Goal: Task Accomplishment & Management: Use online tool/utility

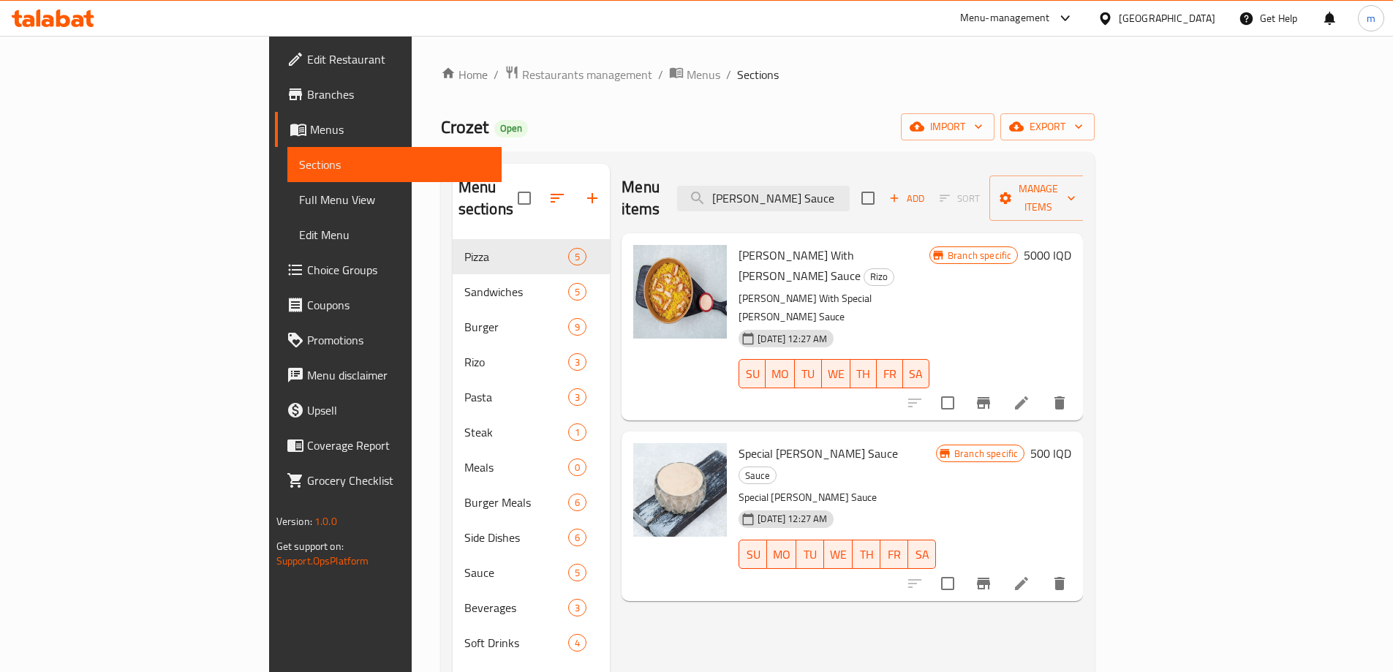
click at [48, 18] on icon at bounding box center [48, 21] width 12 height 12
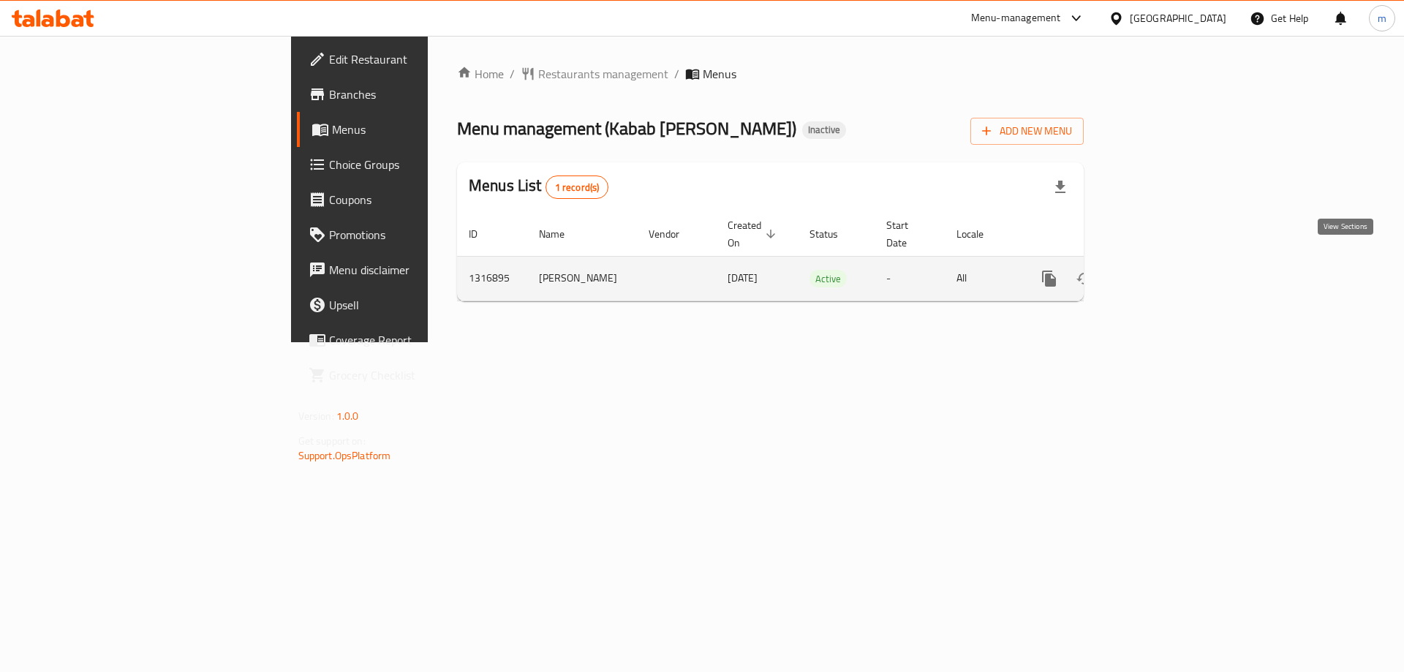
click at [1163, 270] on icon "enhanced table" at bounding box center [1155, 279] width 18 height 18
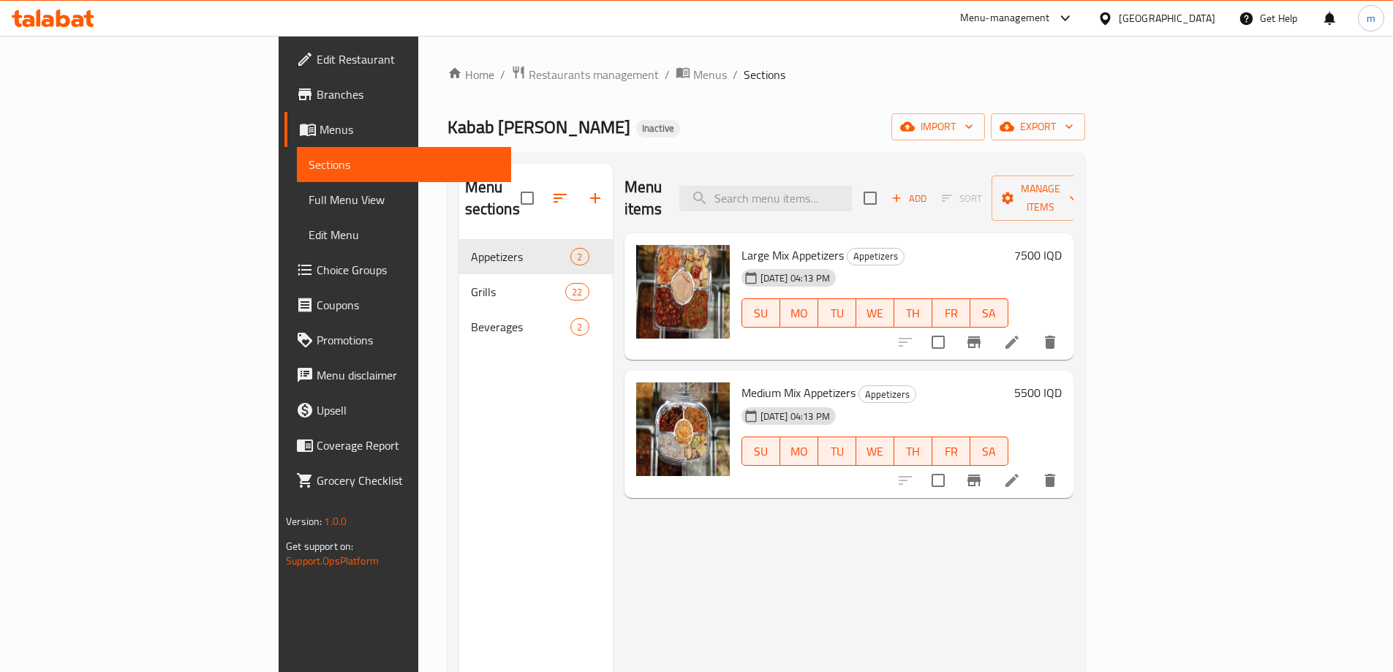
click at [309, 193] on span "Full Menu View" at bounding box center [404, 200] width 191 height 18
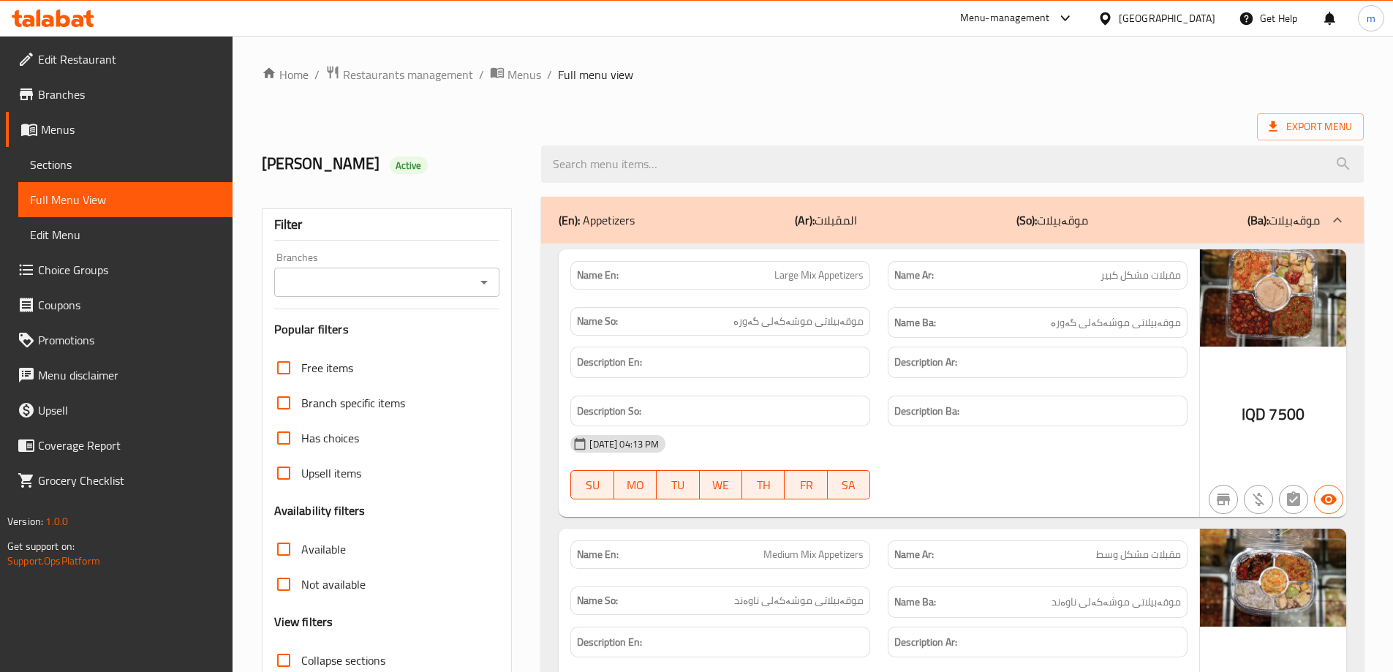
click at [492, 284] on icon "Open" at bounding box center [484, 282] width 18 height 18
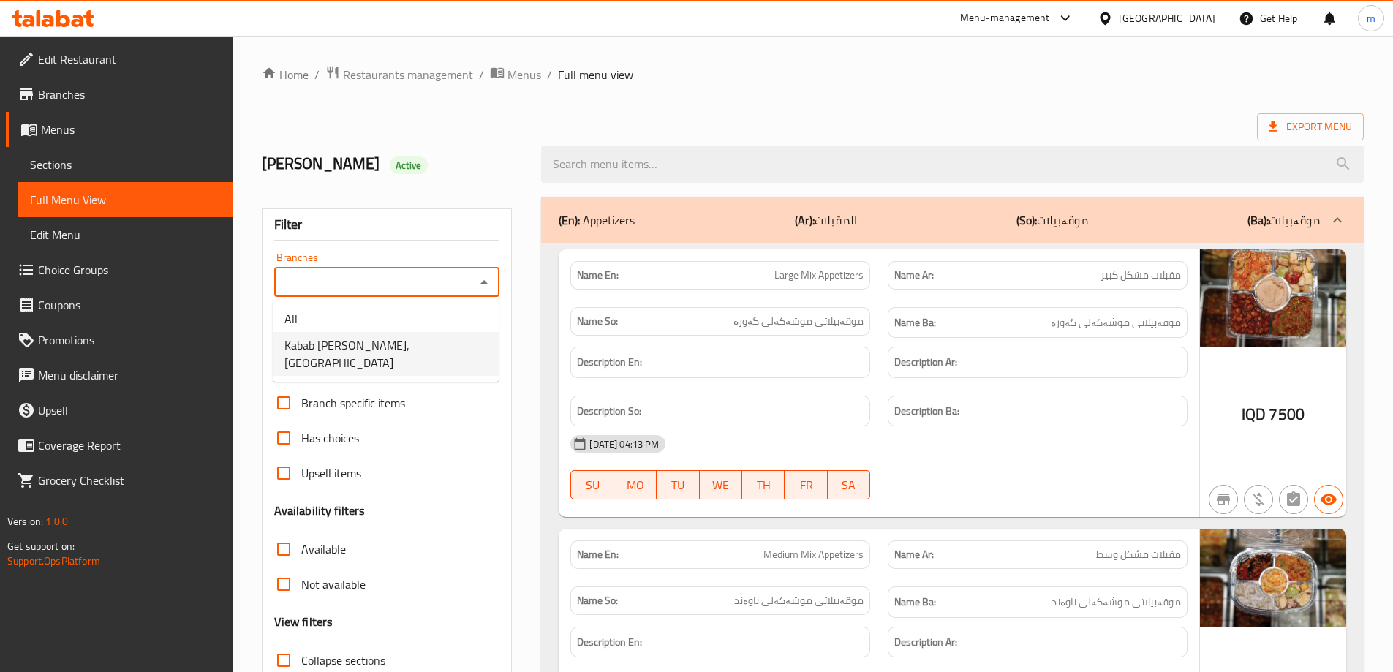
click at [417, 339] on li "Kabab Mohsin, Havalan" at bounding box center [386, 354] width 226 height 44
type input "Kabab Mohsin, Havalan"
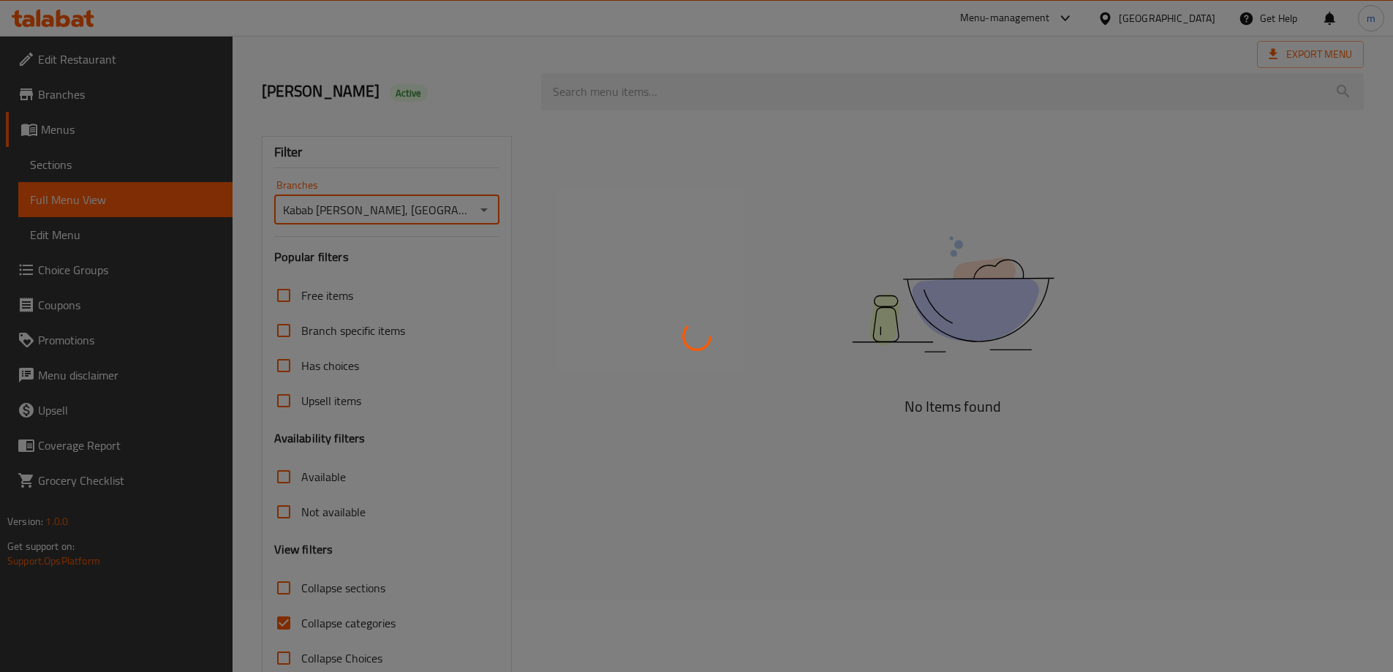
scroll to position [106, 0]
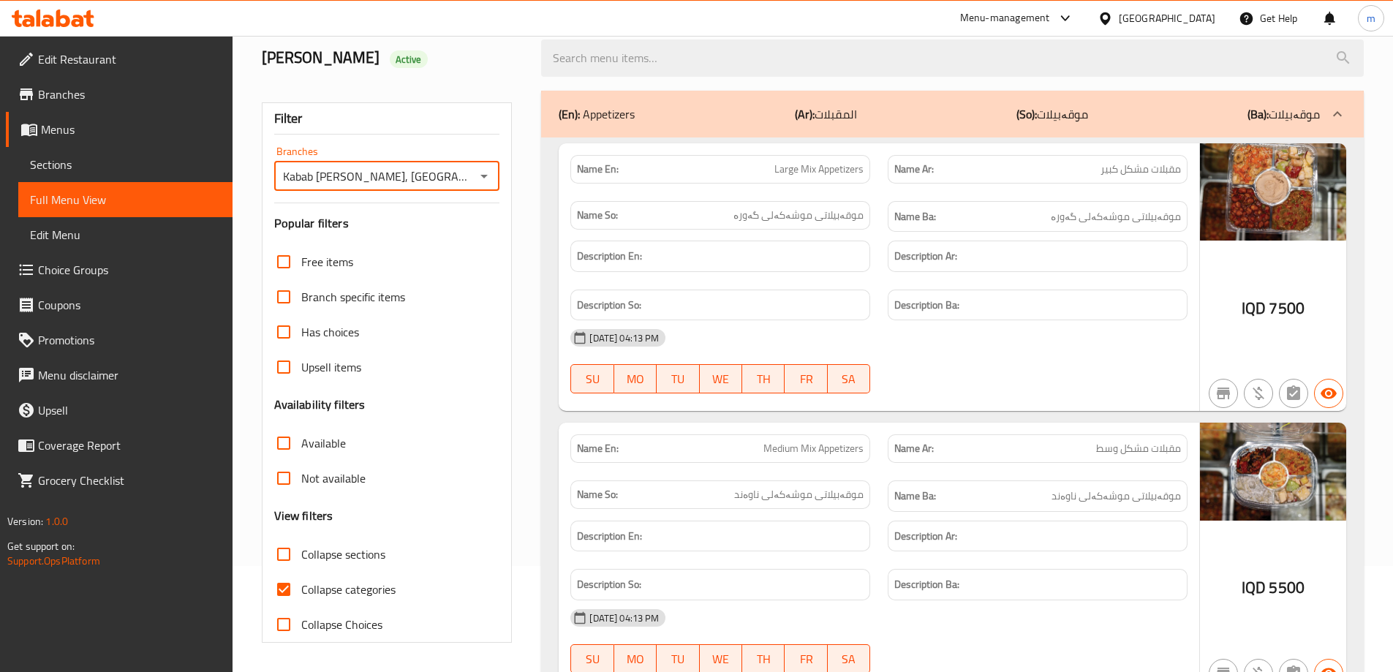
click at [287, 585] on input "Collapse categories" at bounding box center [283, 589] width 35 height 35
checkbox input "false"
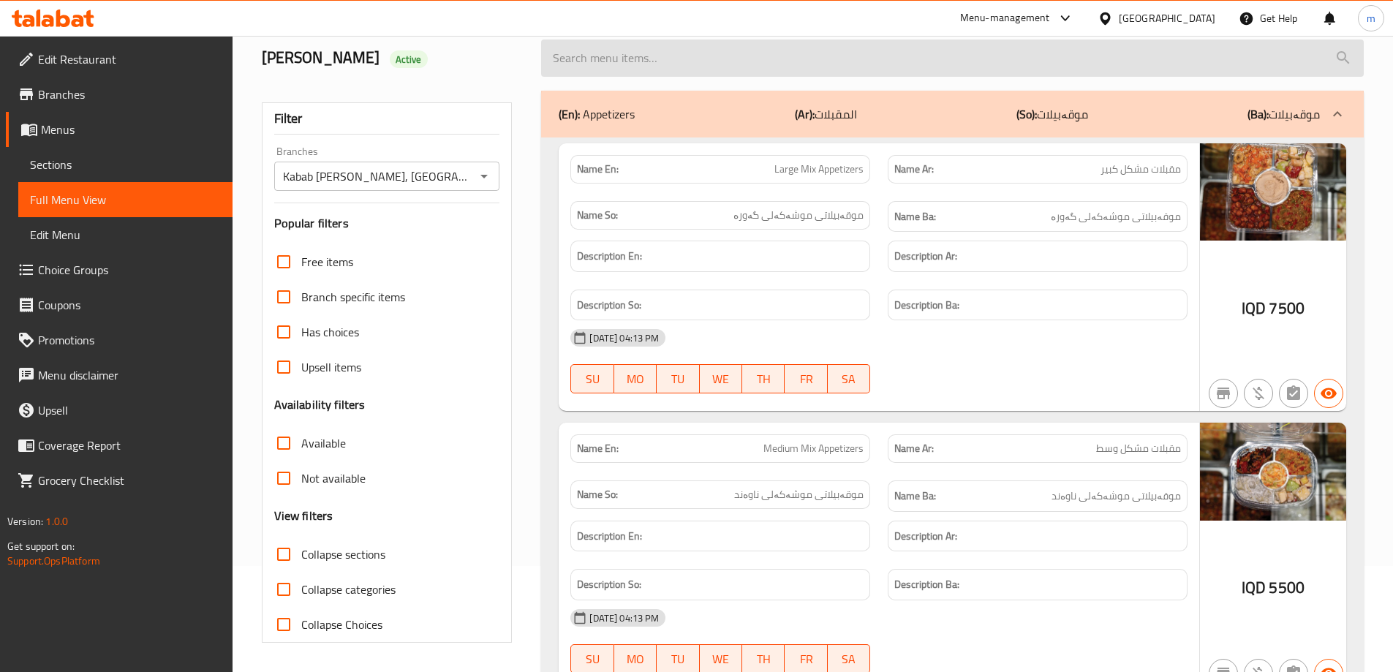
click at [654, 58] on input "search" at bounding box center [952, 57] width 823 height 37
paste input "Mixed grilled people"
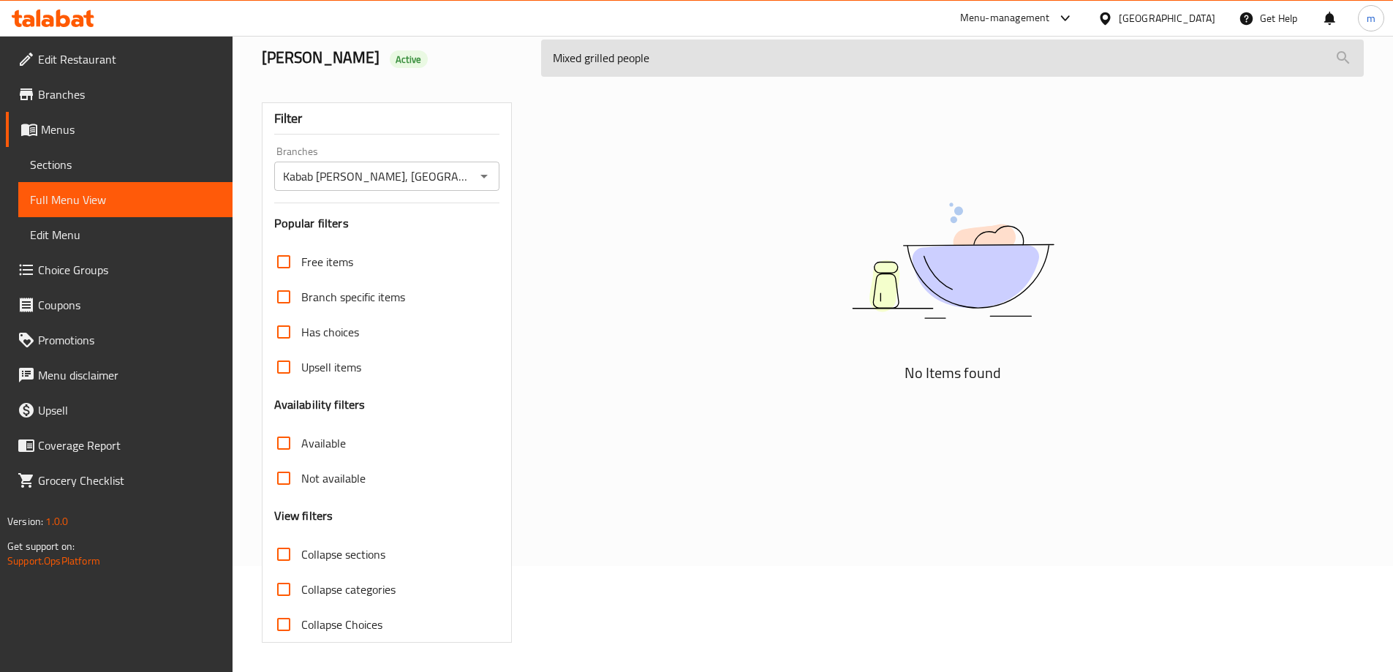
click at [670, 64] on input "Mixed grilled people" at bounding box center [952, 57] width 823 height 37
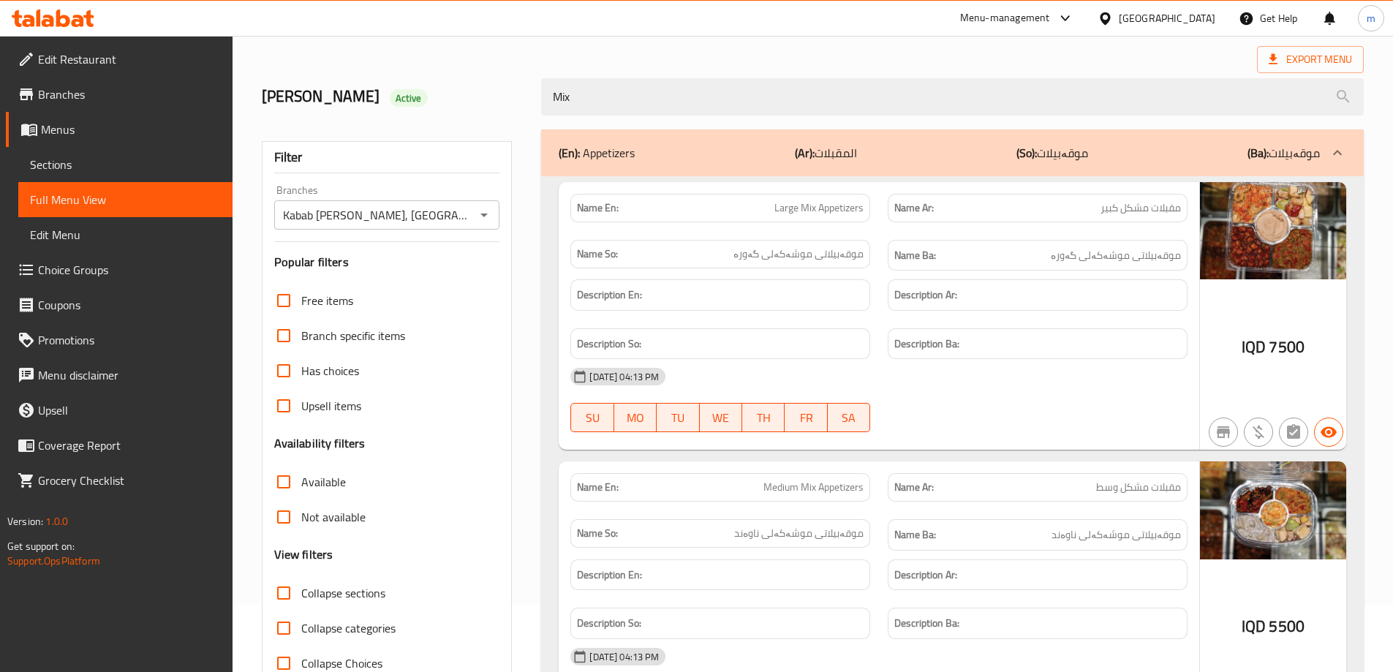
scroll to position [0, 0]
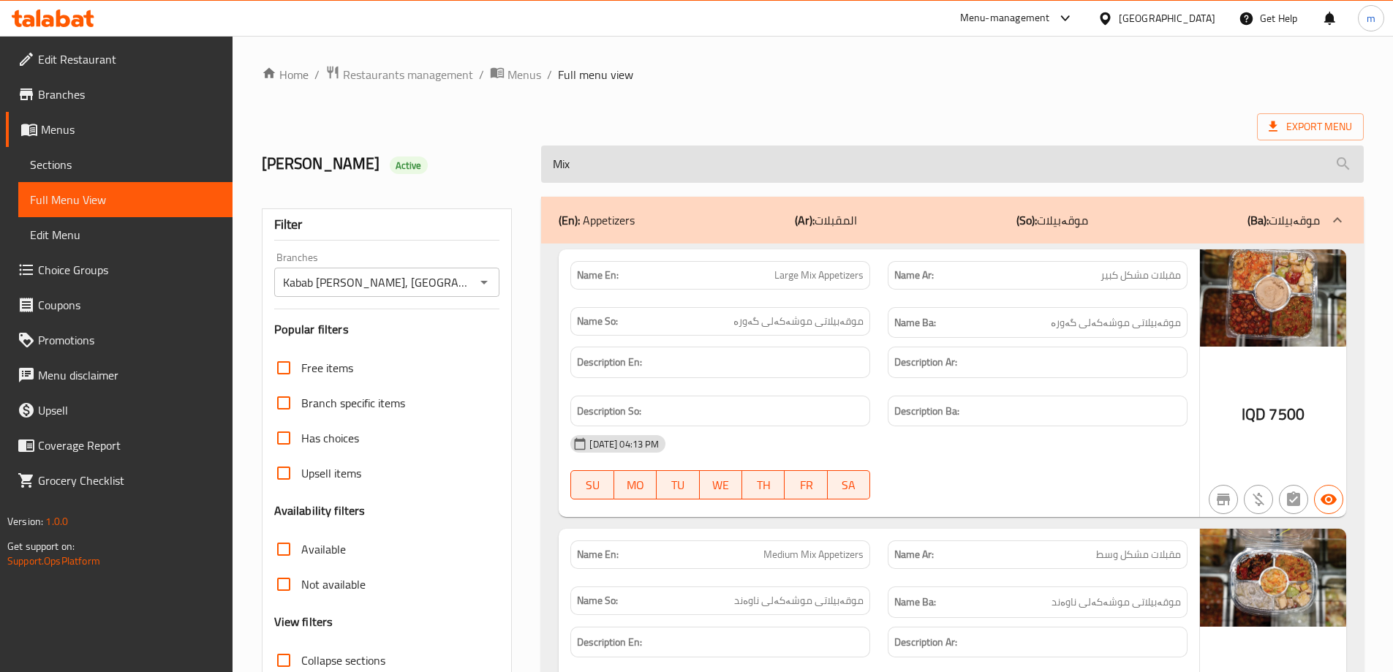
click at [644, 174] on input "Mix" at bounding box center [952, 164] width 823 height 37
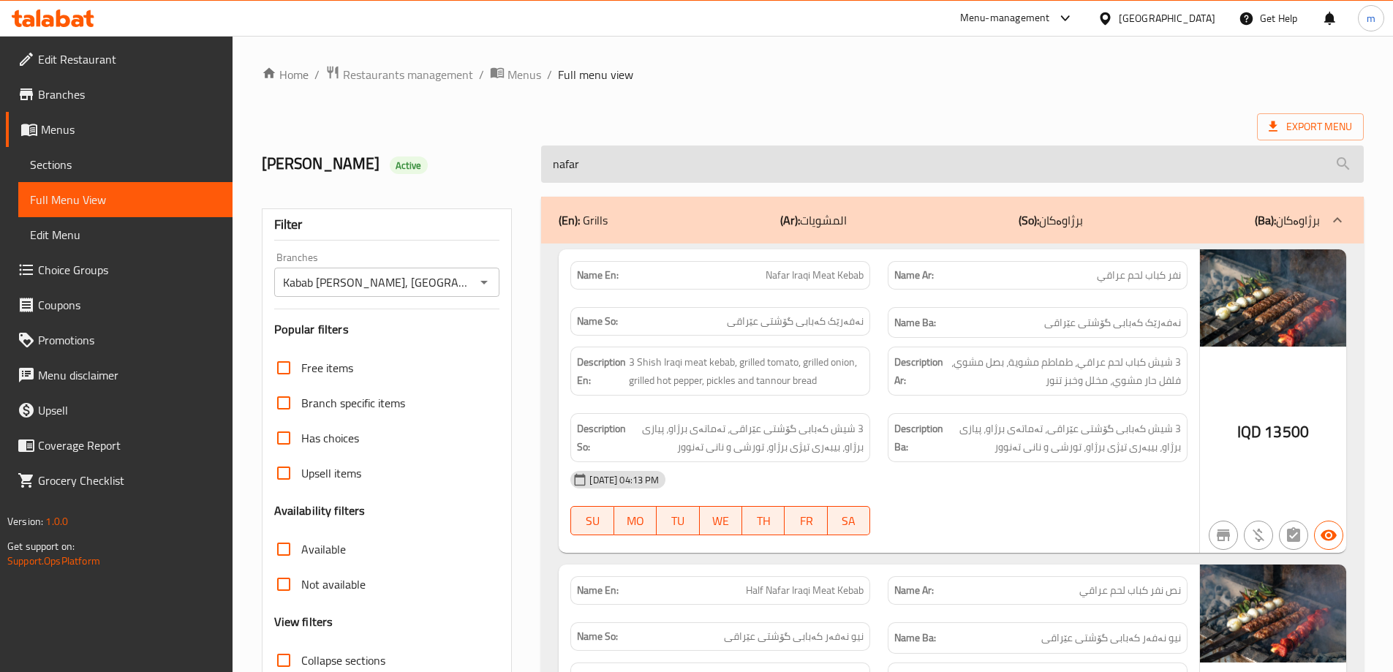
click at [602, 170] on input "nafar" at bounding box center [952, 164] width 823 height 37
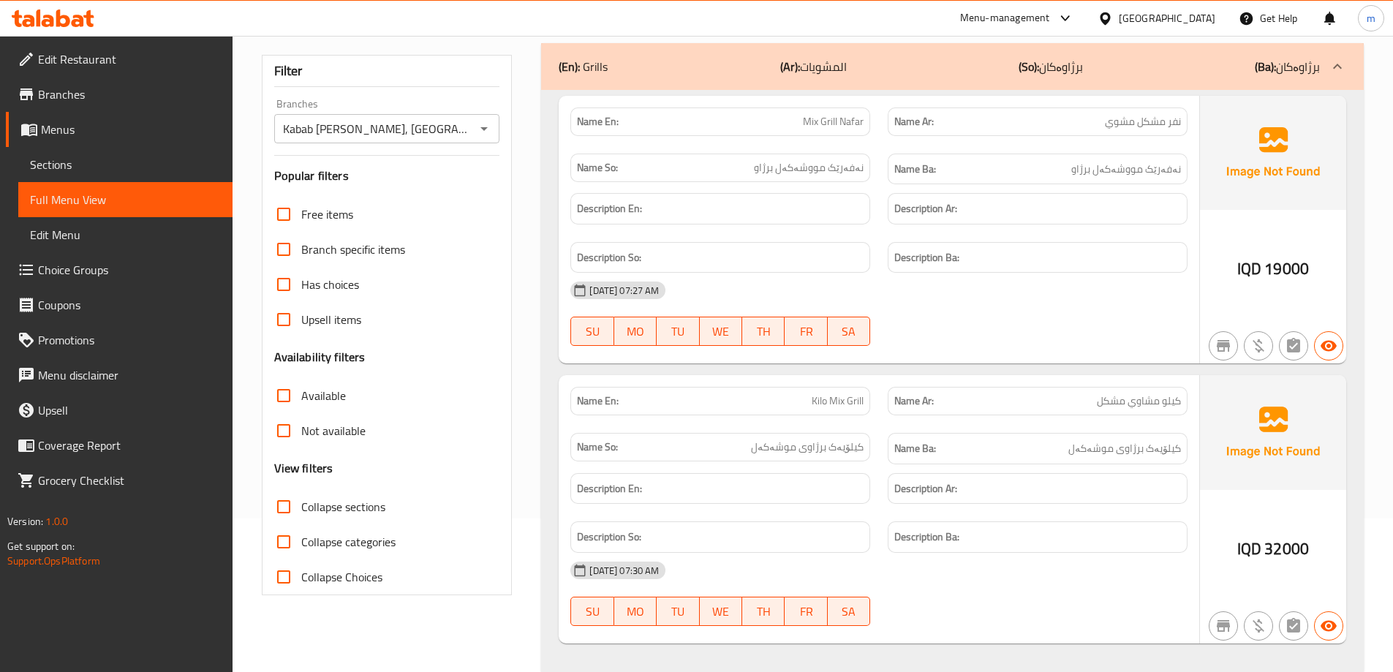
scroll to position [184, 0]
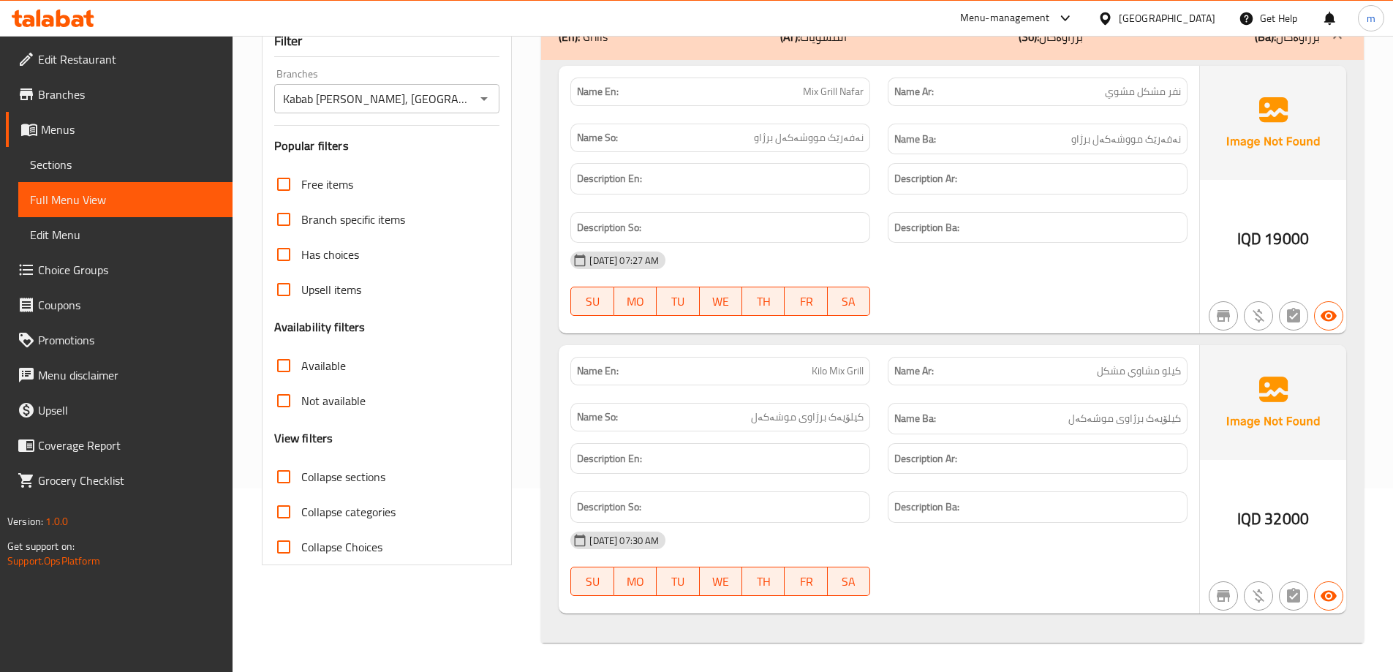
click at [684, 386] on div "Name En: Kilo Mix Grill" at bounding box center [720, 371] width 317 height 46
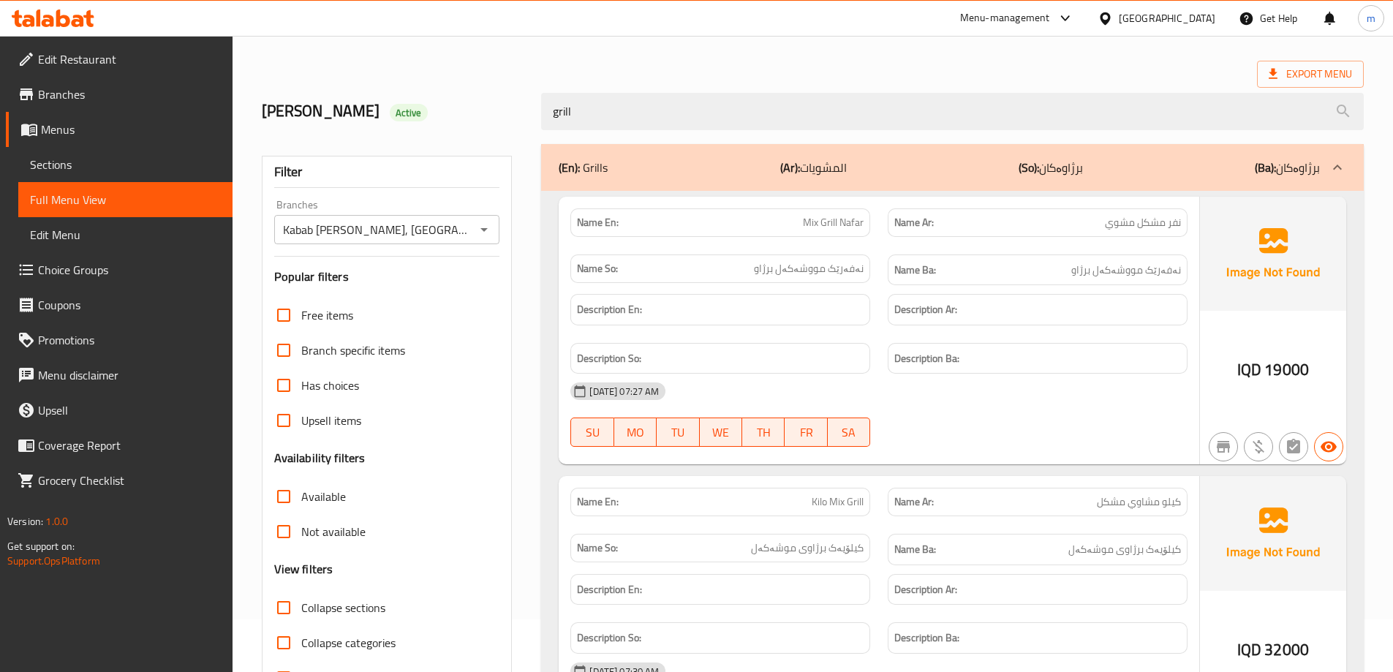
scroll to position [0, 0]
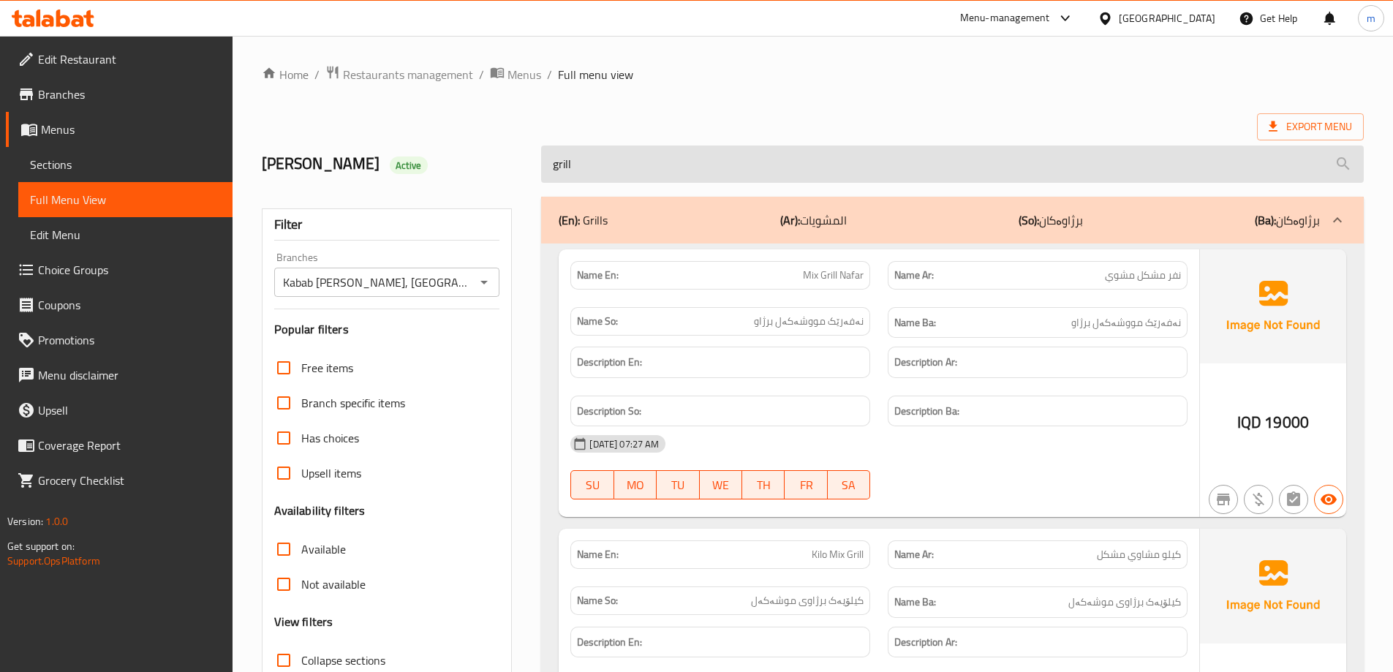
click at [591, 178] on input "grill" at bounding box center [952, 164] width 823 height 37
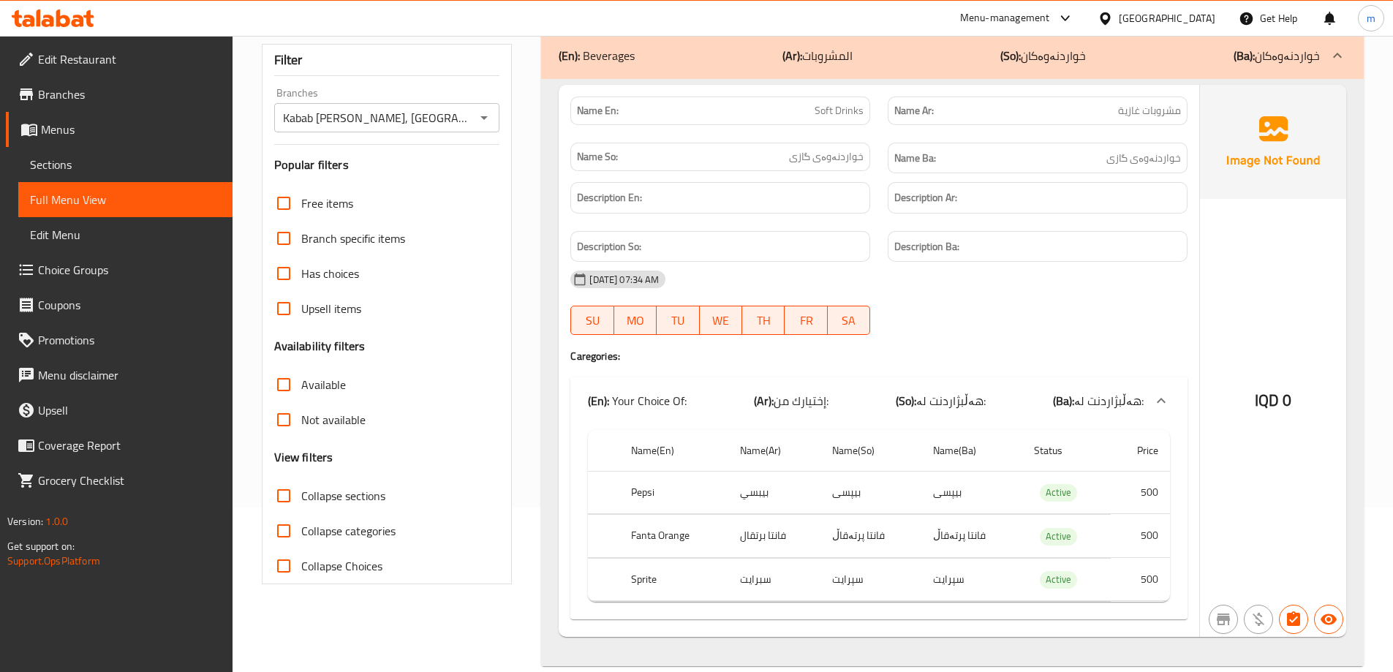
scroll to position [188, 0]
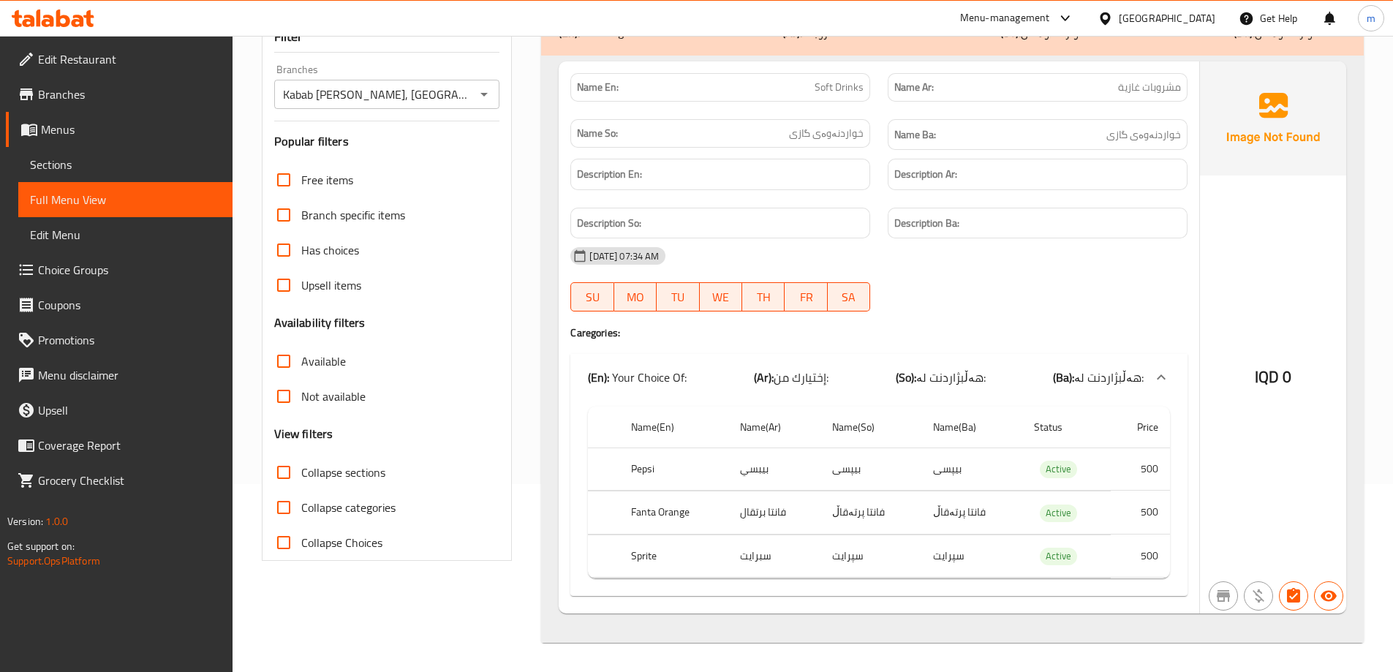
type input "soft d"
click at [939, 326] on h4 "Caregories:" at bounding box center [878, 332] width 617 height 15
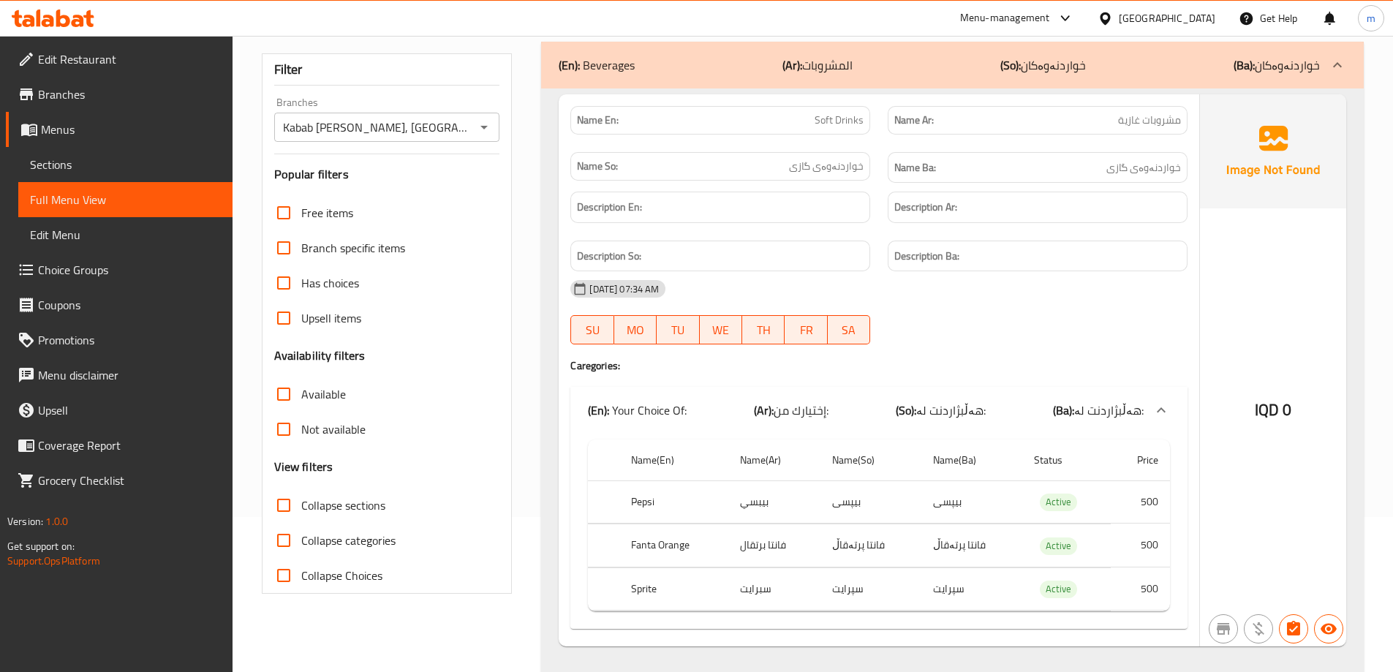
scroll to position [153, 0]
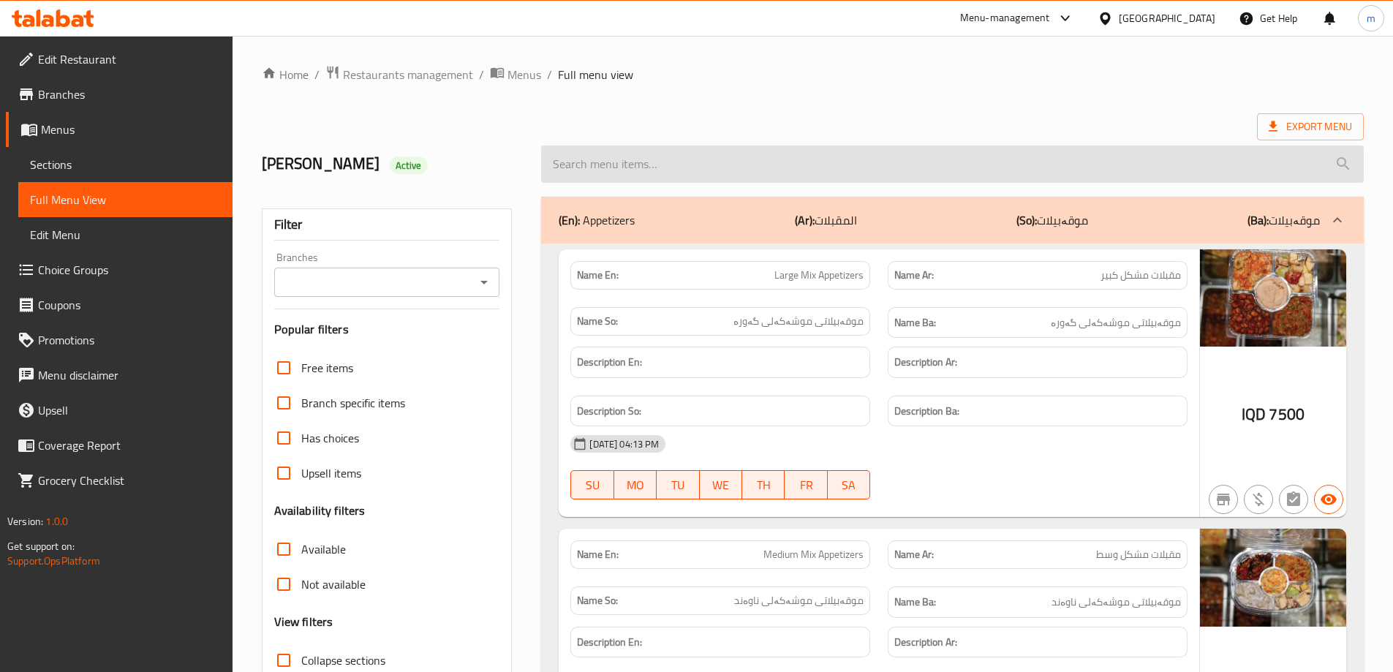
click at [664, 156] on input "search" at bounding box center [952, 164] width 823 height 37
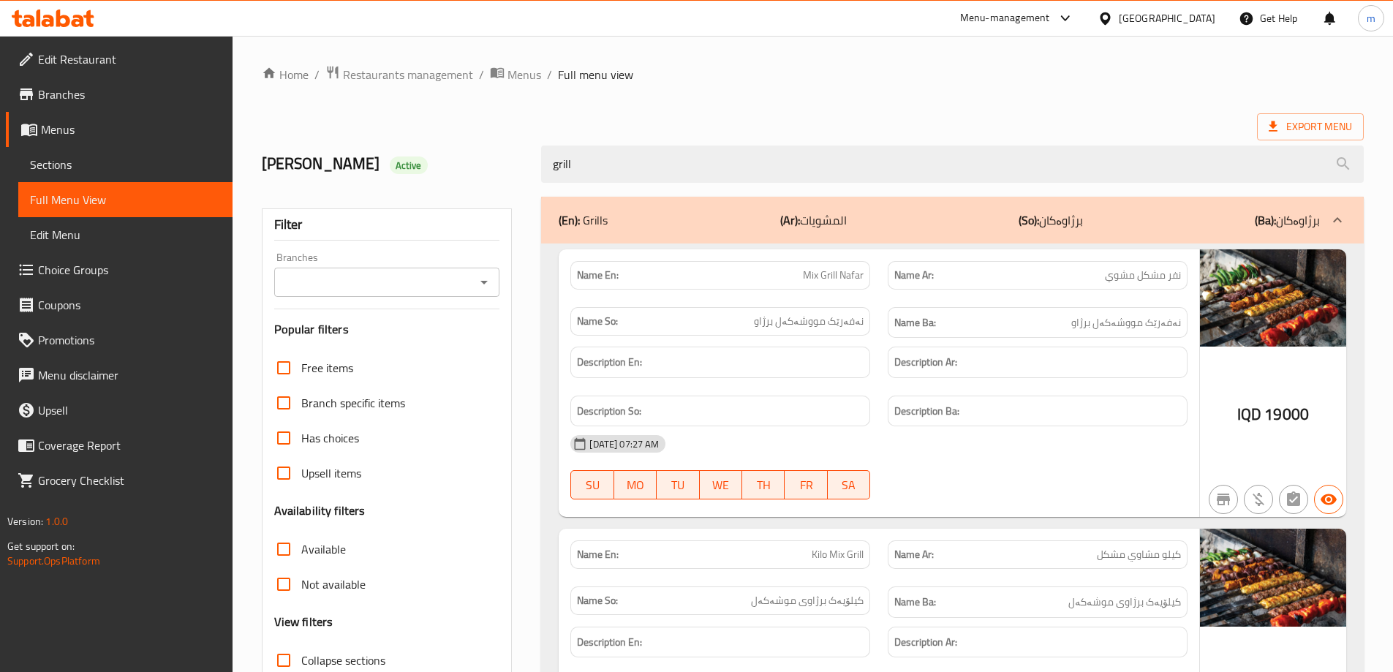
click at [483, 279] on icon "Open" at bounding box center [484, 282] width 18 height 18
type input "grill"
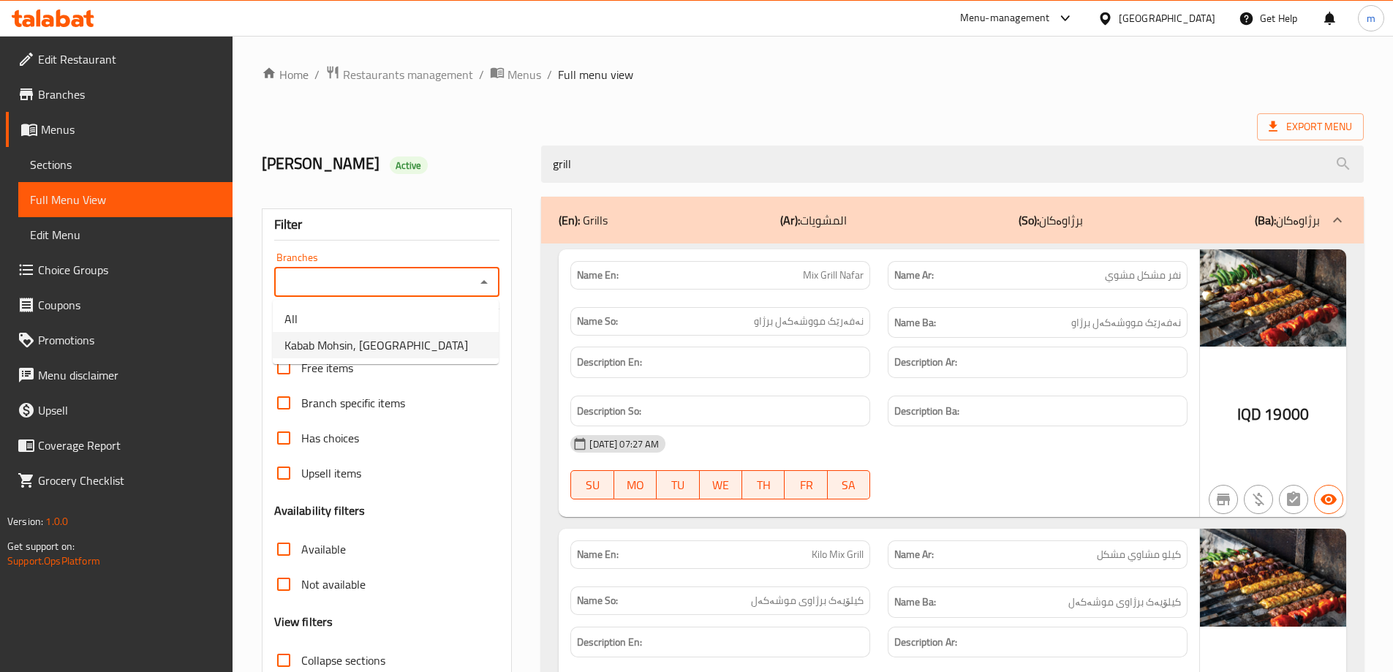
click at [418, 336] on li "Kabab Mohsin, Havalan" at bounding box center [386, 345] width 226 height 26
type input "Kabab Mohsin, Havalan"
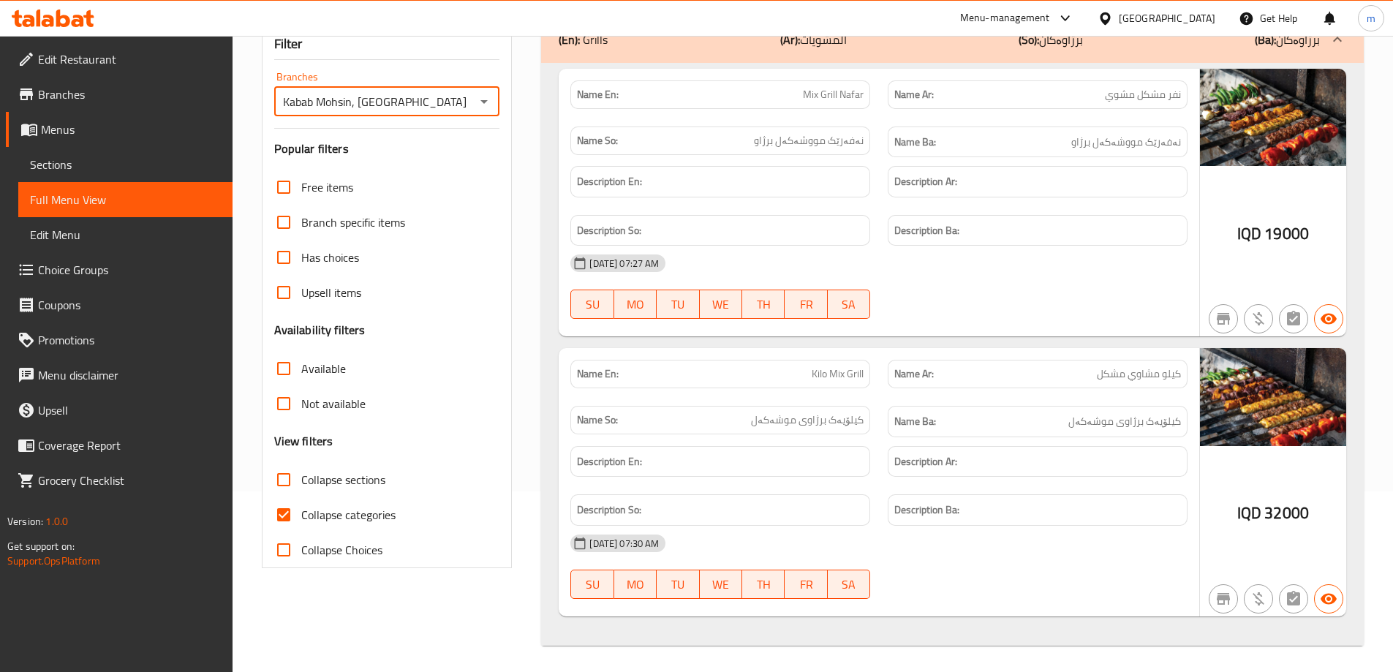
scroll to position [184, 0]
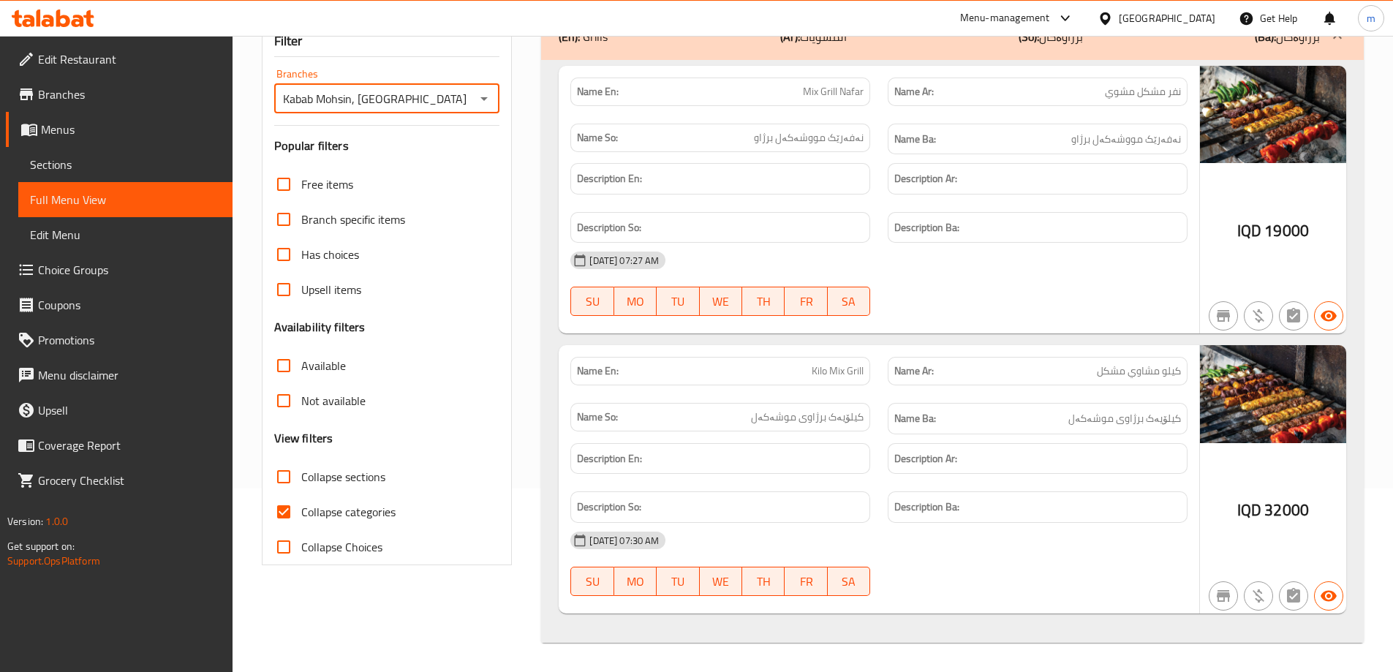
click at [282, 507] on input "Collapse categories" at bounding box center [283, 511] width 35 height 35
checkbox input "false"
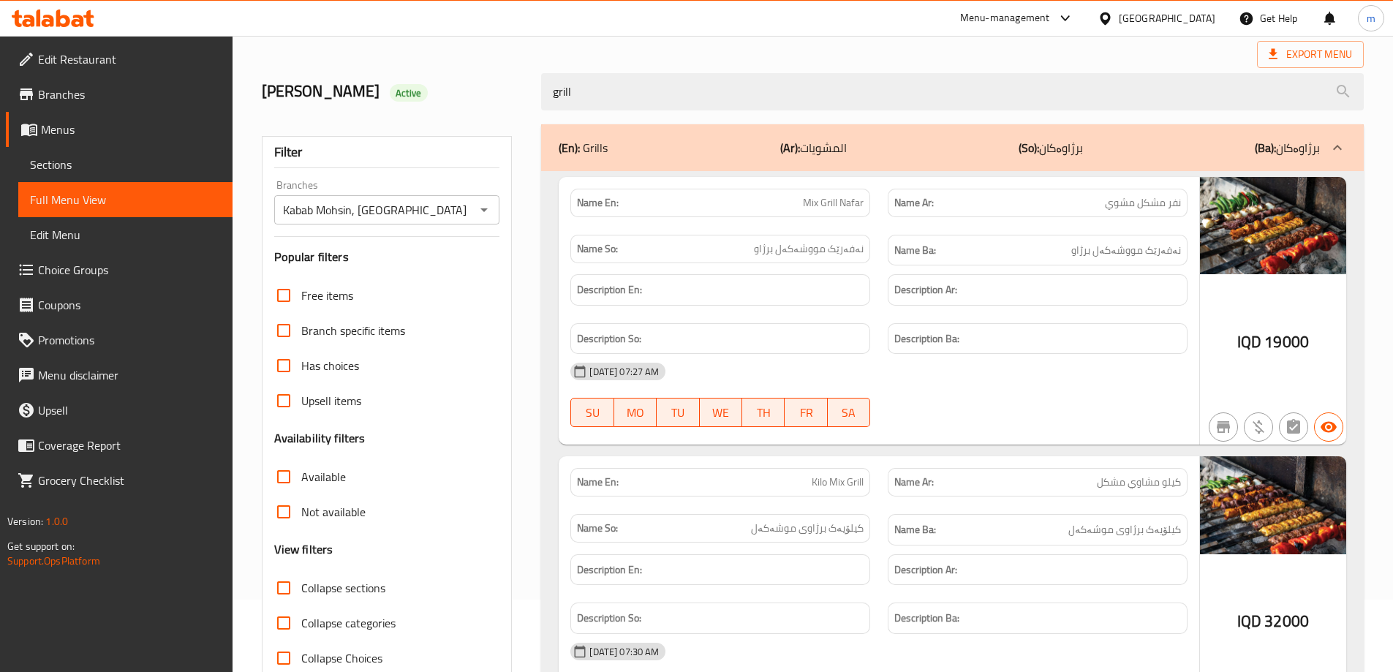
scroll to position [0, 0]
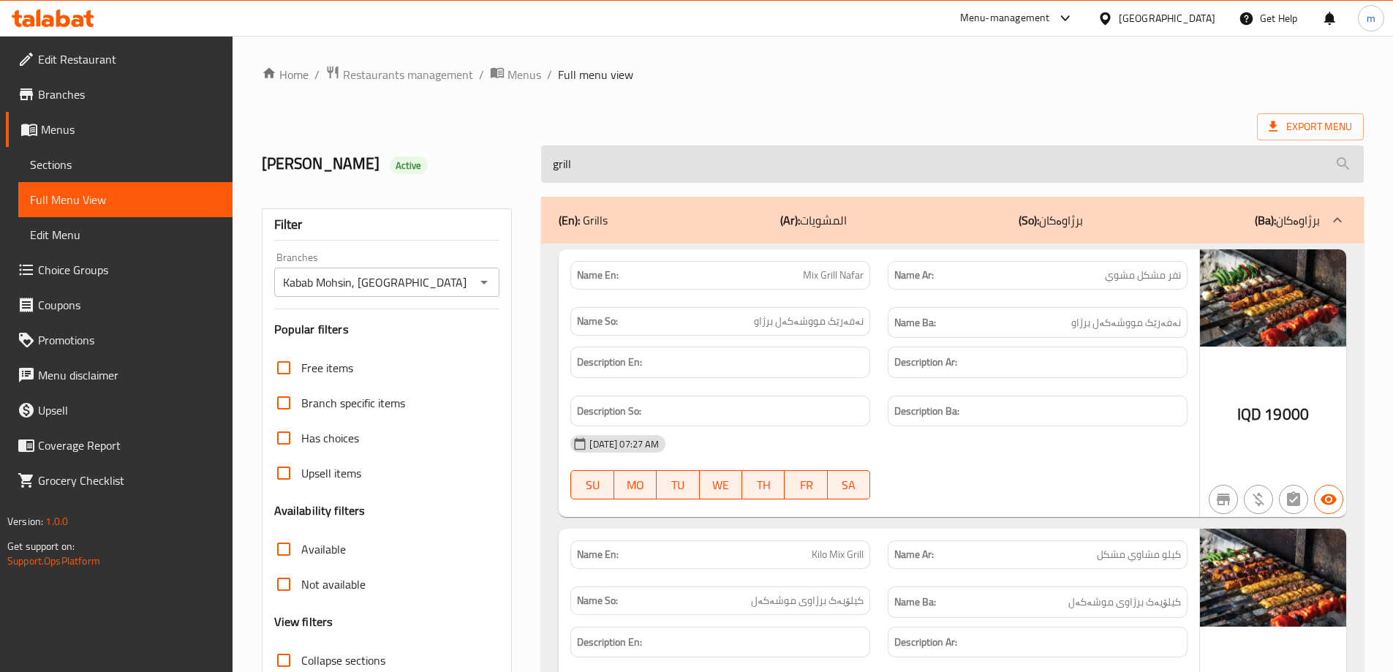
click at [630, 173] on input "grill" at bounding box center [952, 164] width 823 height 37
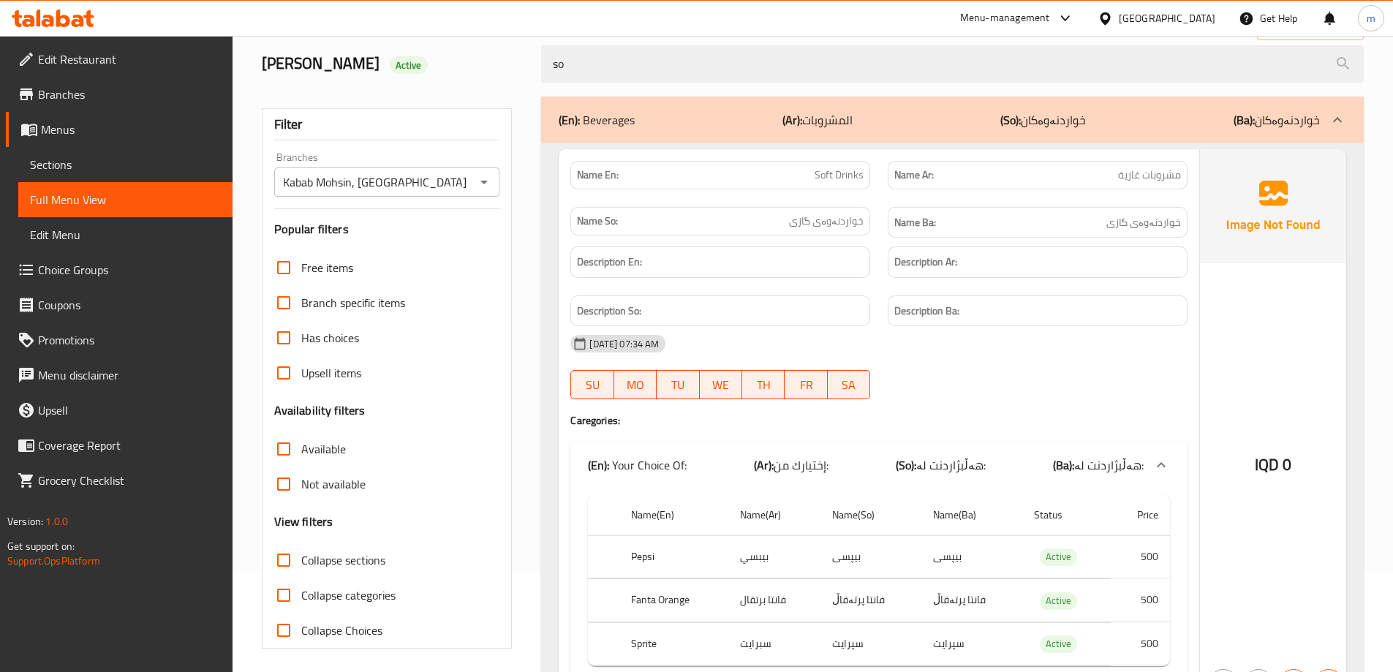
scroll to position [188, 0]
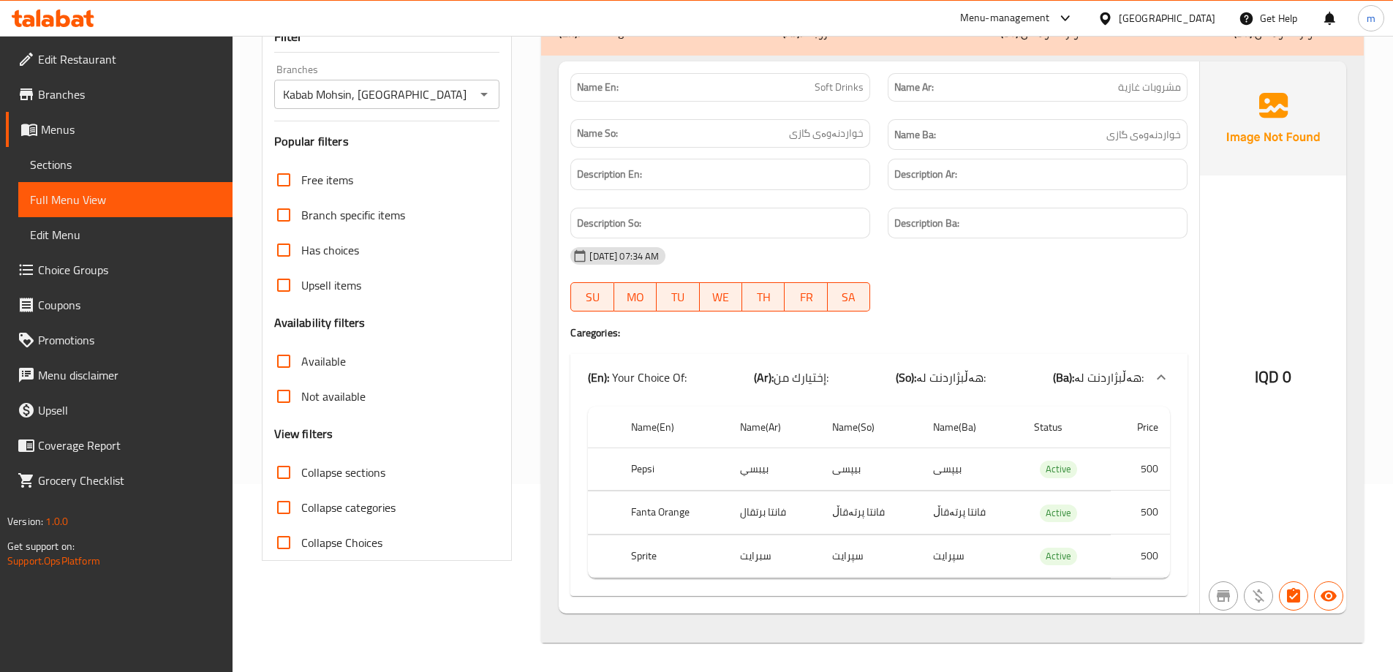
type input "so"
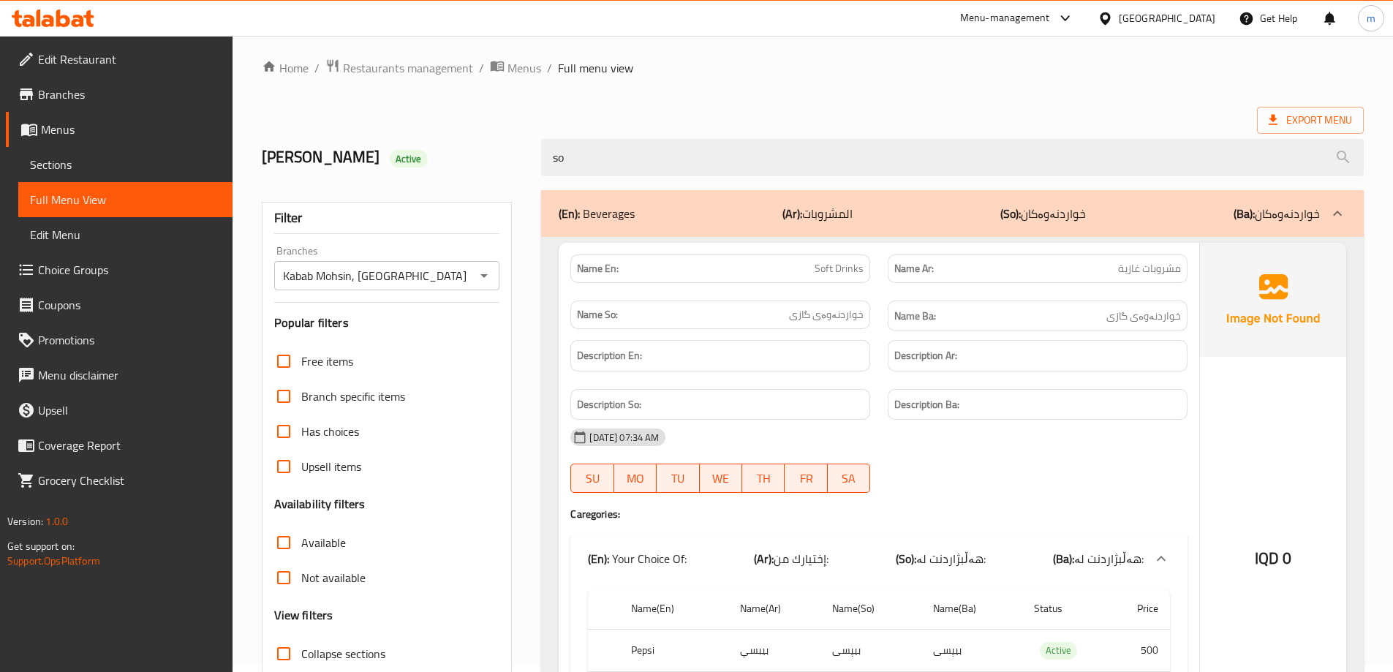
scroll to position [0, 0]
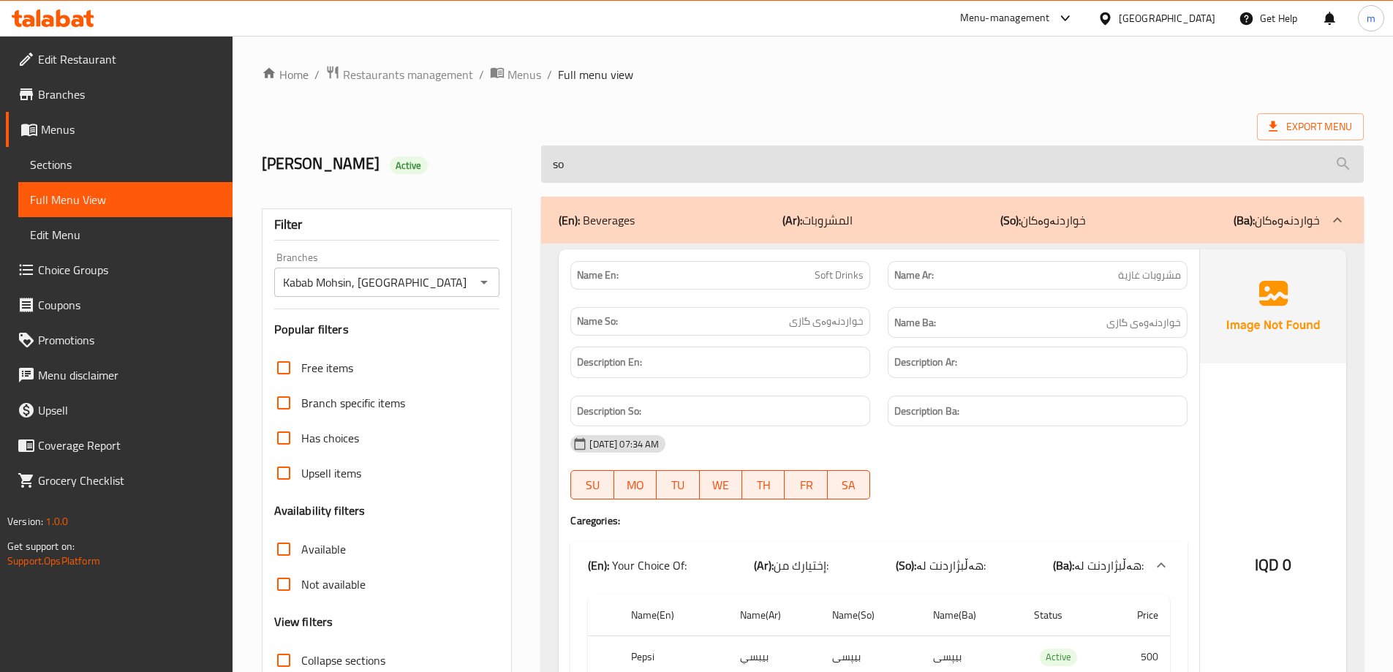
click at [558, 165] on input "so" at bounding box center [952, 164] width 823 height 37
